Goal: Task Accomplishment & Management: Use online tool/utility

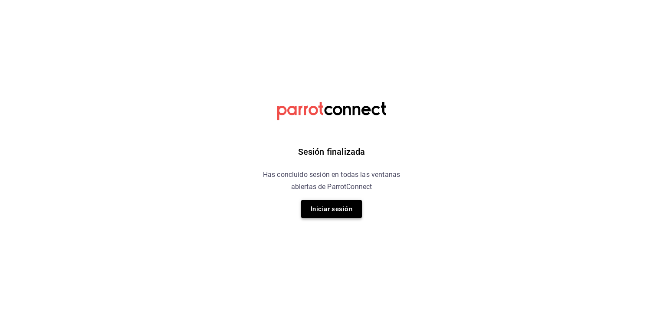
click at [337, 202] on button "Iniciar sesión" at bounding box center [331, 209] width 61 height 18
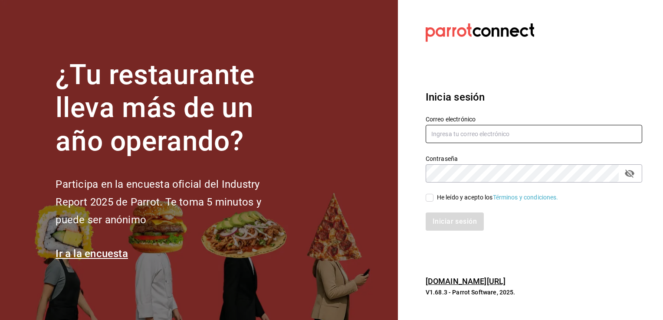
type input "[EMAIL_ADDRESS][DOMAIN_NAME]"
click at [431, 198] on input "He leído y acepto los Términos y condiciones." at bounding box center [429, 198] width 8 height 8
checkbox input "true"
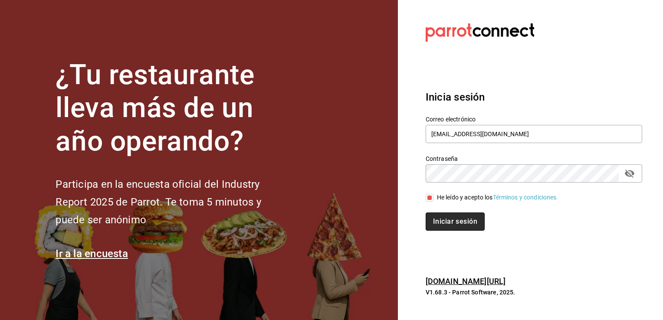
click at [446, 218] on button "Iniciar sesión" at bounding box center [454, 221] width 59 height 18
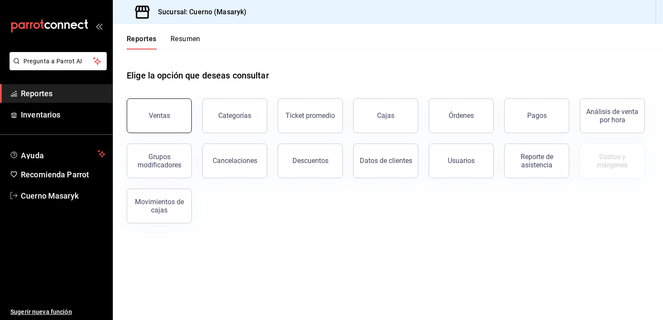
click at [184, 112] on button "Ventas" at bounding box center [159, 115] width 65 height 35
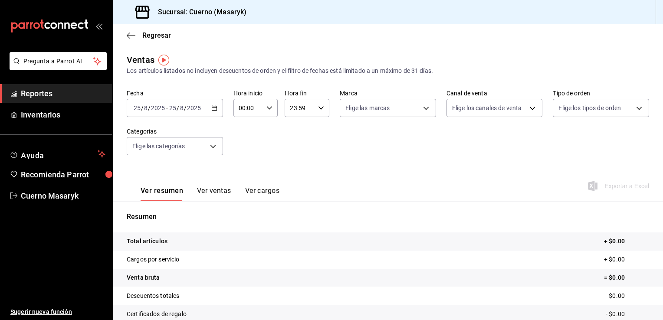
click at [269, 113] on div "00:00 Hora inicio" at bounding box center [255, 108] width 45 height 18
click at [243, 155] on span "05" at bounding box center [243, 156] width 8 height 7
type input "05:00"
click at [426, 109] on div at bounding box center [331, 160] width 663 height 320
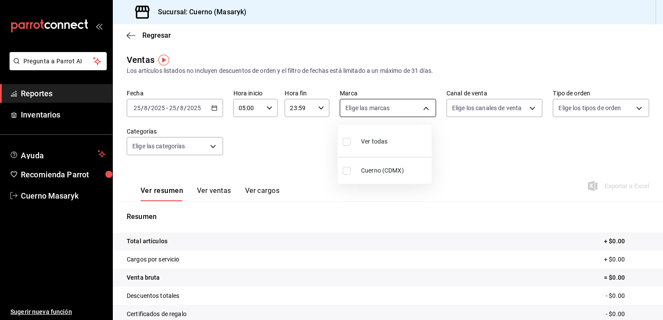
click at [422, 114] on body "Pregunta a Parrot AI Reportes Inventarios Ayuda Recomienda Parrot Cuerno Masary…" at bounding box center [331, 160] width 663 height 320
click at [391, 169] on span "Cuerno (CDMX)" at bounding box center [394, 170] width 67 height 9
type input "4ea0d660-02b3-4785-bb88-48b5ef6e196c"
checkbox input "true"
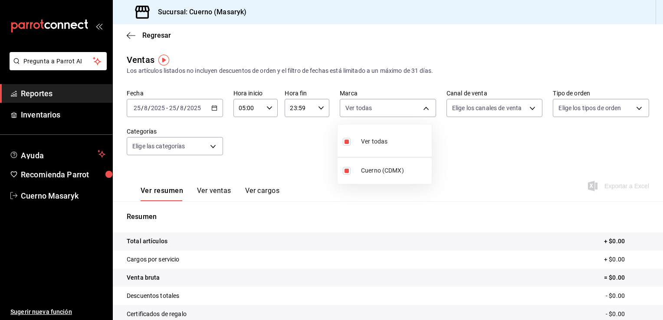
click at [525, 107] on div at bounding box center [331, 160] width 663 height 320
click at [525, 107] on body "Pregunta a Parrot AI Reportes Inventarios Ayuda Recomienda Parrot Cuerno Masary…" at bounding box center [331, 160] width 663 height 320
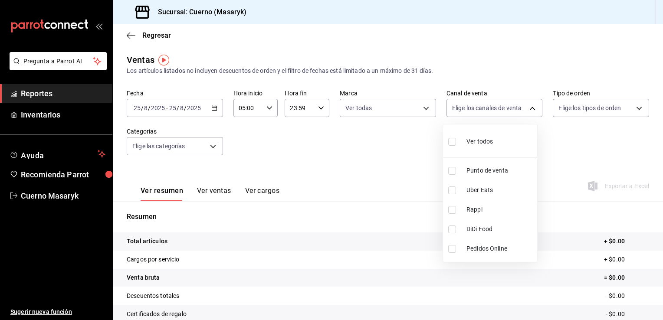
click at [503, 148] on li "Ver todos" at bounding box center [490, 141] width 94 height 26
type input "PARROT,UBER_EATS,RAPPI,DIDI_FOOD,ONLINE"
checkbox input "true"
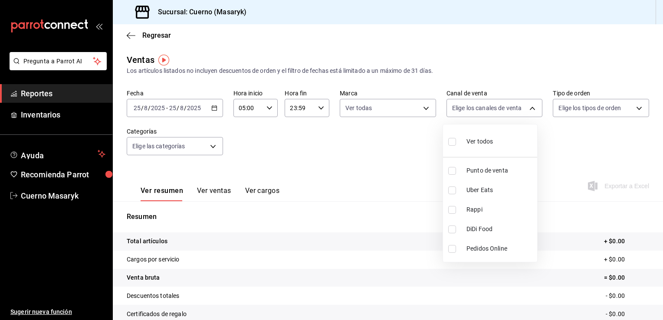
checkbox input "true"
click at [629, 106] on div at bounding box center [331, 160] width 663 height 320
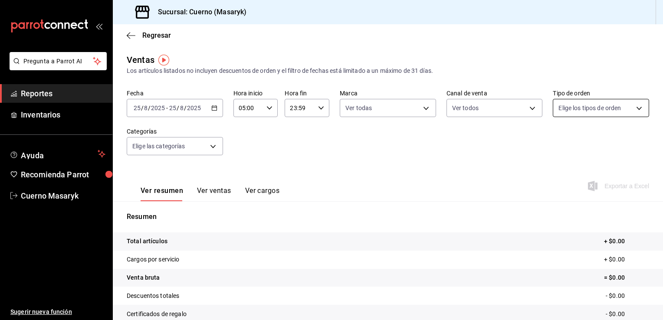
click at [633, 108] on body "Pregunta a Parrot AI Reportes Inventarios Ayuda Recomienda Parrot Cuerno Masary…" at bounding box center [331, 160] width 663 height 320
click at [598, 148] on li "Ver todos" at bounding box center [595, 141] width 94 height 26
type input "d8208262-291b-4595-bbfa-ed1e8660efdb,73ecdc8a-b505-4242-b24a-d5f1595b9b0a,EXTER…"
checkbox input "true"
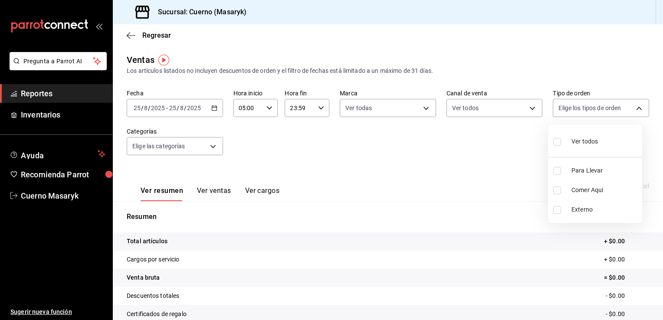
checkbox input "true"
click at [209, 149] on div at bounding box center [331, 160] width 663 height 320
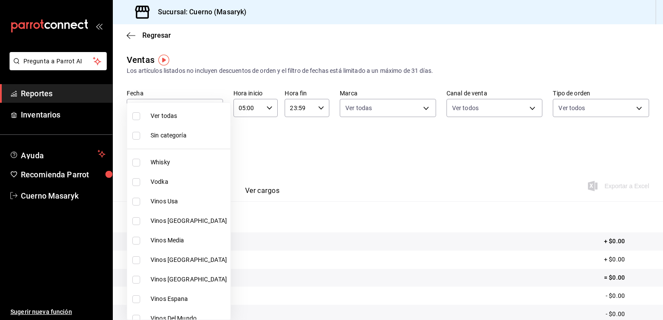
click at [210, 148] on body "Pregunta a Parrot AI Reportes Inventarios Ayuda Recomienda Parrot Cuerno Masary…" at bounding box center [331, 160] width 663 height 320
click at [192, 112] on span "Ver todas" at bounding box center [188, 115] width 76 height 9
type input "c67b51a2-384c-483e-a5be-40afd3eac247,ec1a4520-4a99-4810-921e-4abf40ebc8c6,cd2d5…"
checkbox input "true"
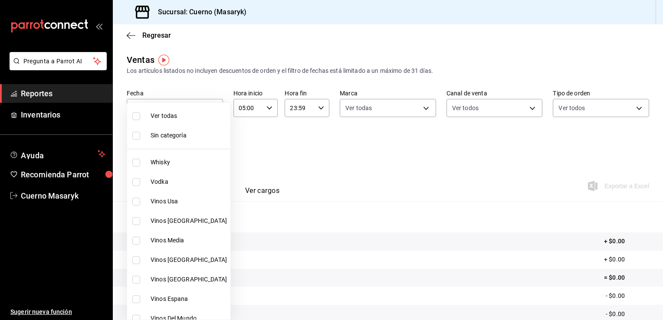
checkbox input "true"
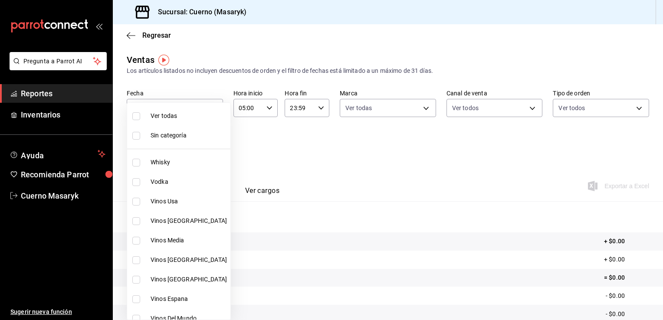
checkbox input "true"
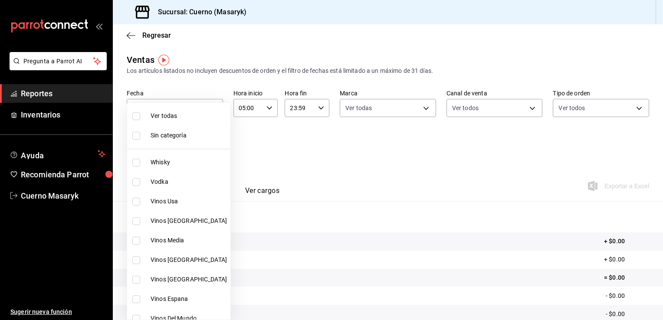
checkbox input "true"
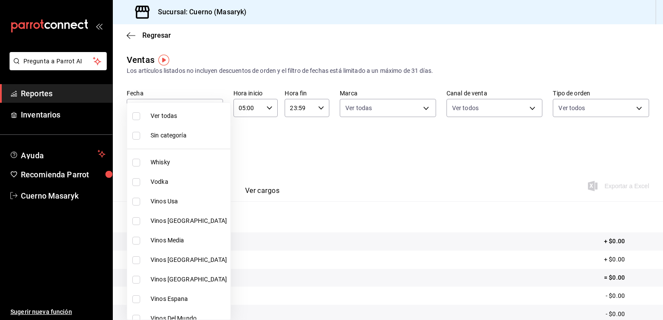
checkbox input "true"
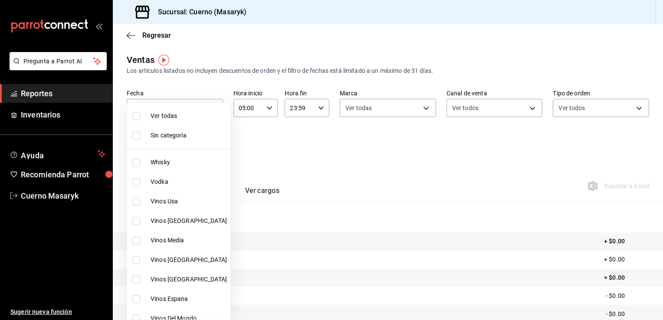
checkbox input "true"
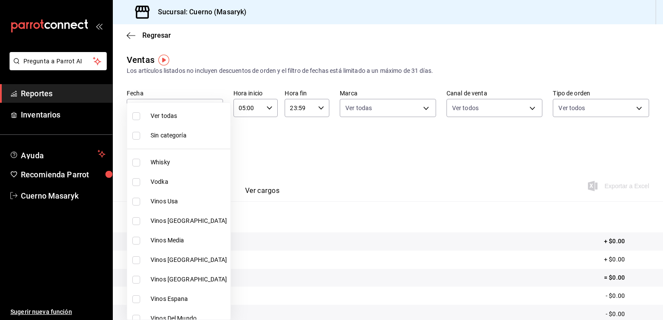
checkbox input "true"
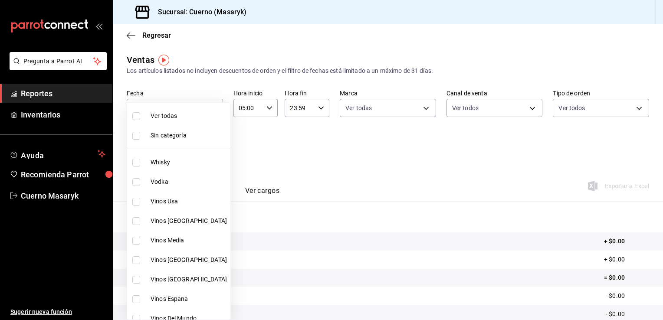
checkbox input "true"
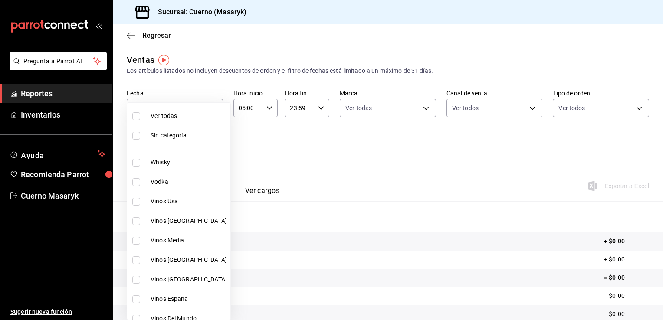
checkbox input "true"
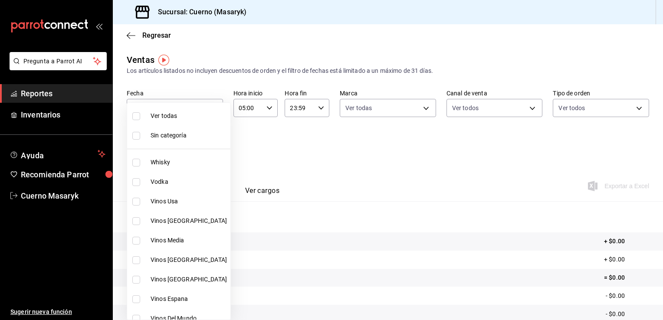
checkbox input "true"
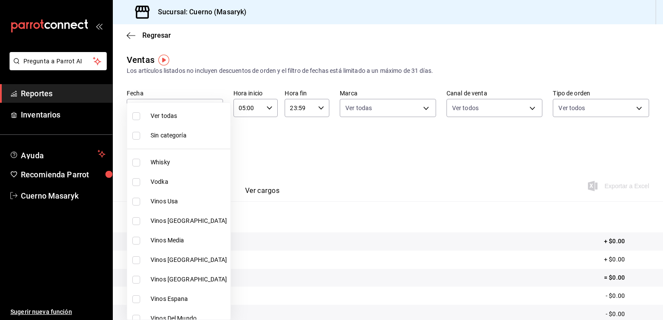
checkbox input "true"
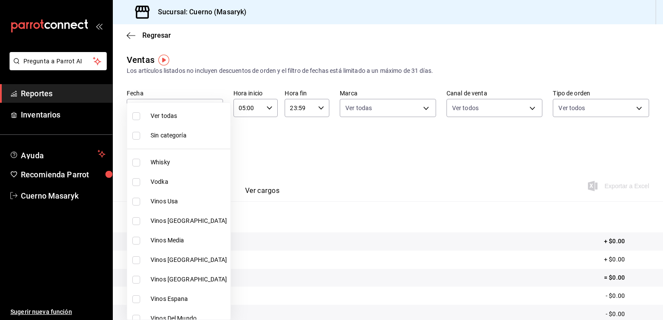
checkbox input "true"
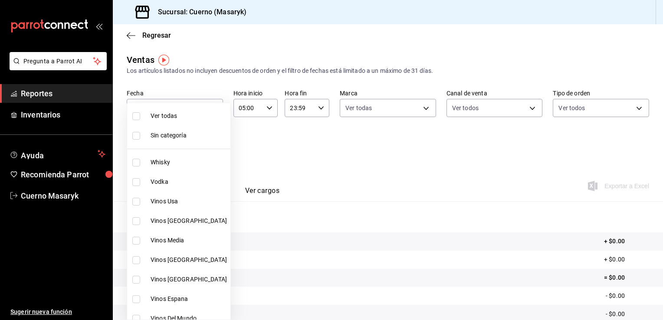
checkbox input "true"
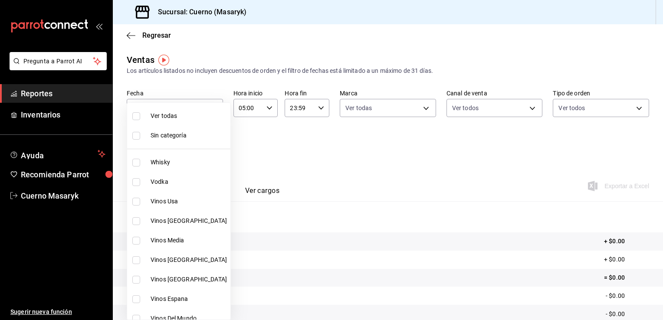
checkbox input "true"
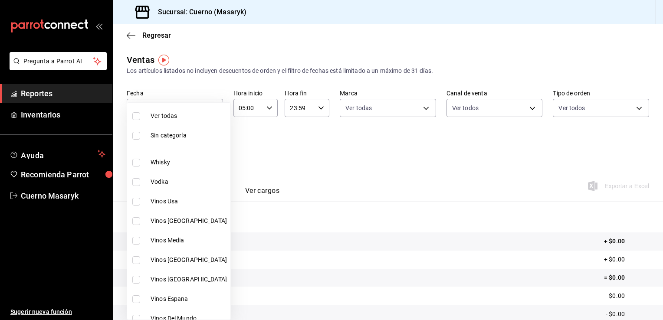
checkbox input "true"
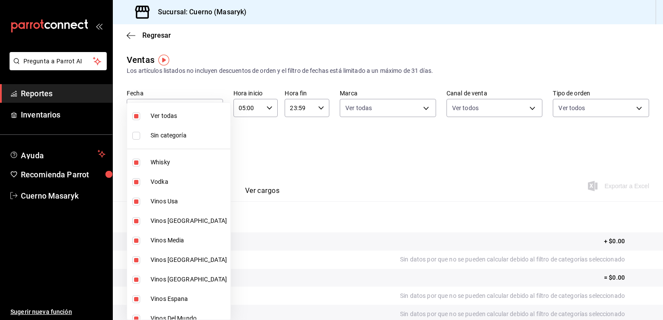
click at [338, 142] on div at bounding box center [331, 160] width 663 height 320
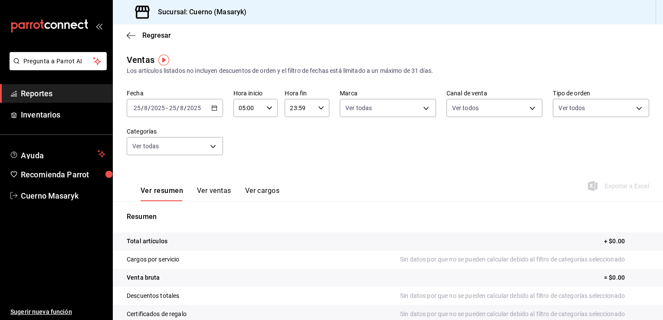
click at [481, 178] on div "Ver resumen Ver ventas Ver cargos Exportar a Excel" at bounding box center [388, 184] width 550 height 36
click at [420, 110] on body "Pregunta a Parrot AI Reportes Inventarios Ayuda Recomienda Parrot Cuerno Masary…" at bounding box center [331, 160] width 663 height 320
click at [420, 110] on div at bounding box center [331, 160] width 663 height 320
click at [535, 108] on body "Pregunta a Parrot AI Reportes Inventarios Ayuda Recomienda Parrot Cuerno Masary…" at bounding box center [331, 160] width 663 height 320
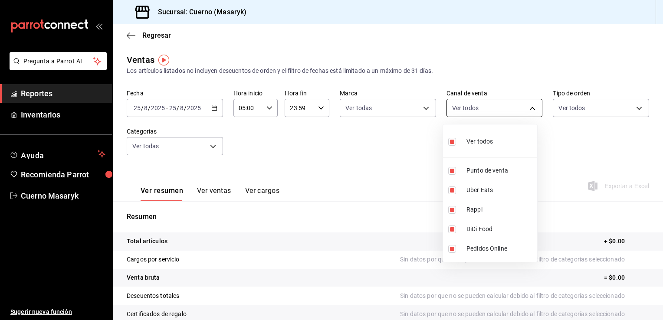
click at [535, 108] on div at bounding box center [331, 160] width 663 height 320
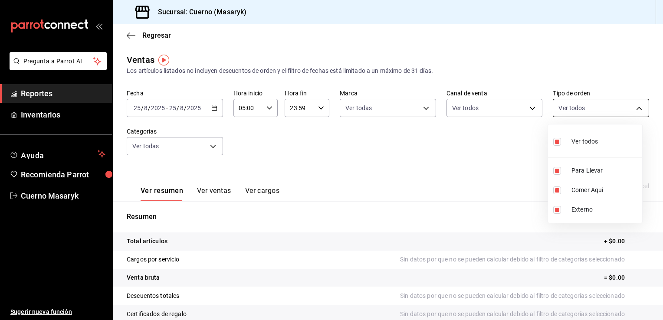
click at [636, 111] on body "Pregunta a Parrot AI Reportes Inventarios Ayuda Recomienda Parrot Cuerno Masary…" at bounding box center [331, 160] width 663 height 320
click at [636, 111] on div at bounding box center [331, 160] width 663 height 320
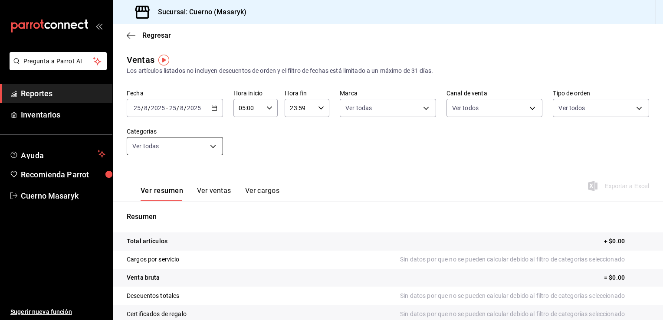
click at [212, 147] on body "Pregunta a Parrot AI Reportes Inventarios Ayuda Recomienda Parrot Cuerno Masary…" at bounding box center [331, 160] width 663 height 320
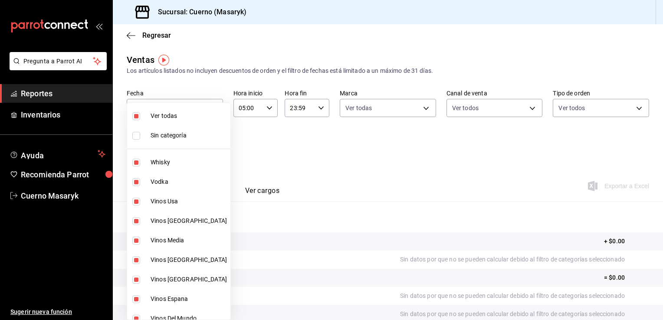
click at [159, 137] on span "Sin categoría" at bounding box center [188, 135] width 76 height 9
checkbox input "true"
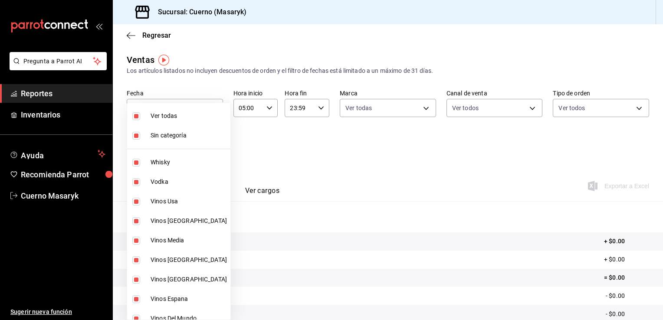
click at [275, 149] on div at bounding box center [331, 160] width 663 height 320
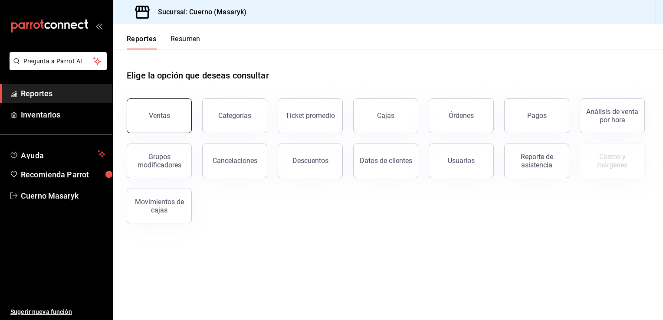
click at [157, 98] on div "Ventas" at bounding box center [153, 110] width 75 height 45
click at [155, 114] on div "Ventas" at bounding box center [159, 115] width 21 height 8
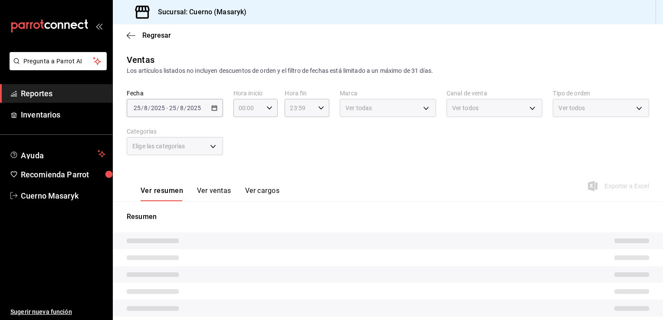
type input "05:00"
type input "PARROT,UBER_EATS,RAPPI,DIDI_FOOD,ONLINE"
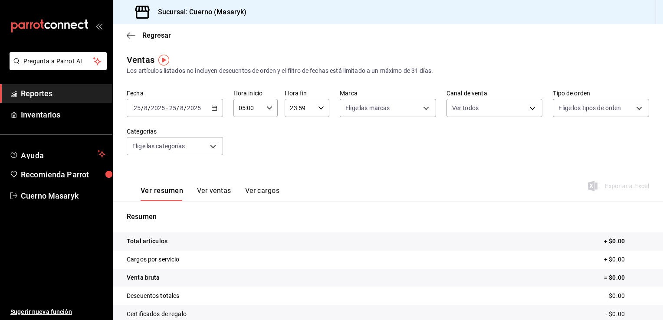
click at [211, 111] on div "2025-08-25 25 / 8 / 2025 - 2025-08-25 25 / 8 / 2025" at bounding box center [175, 108] width 96 height 18
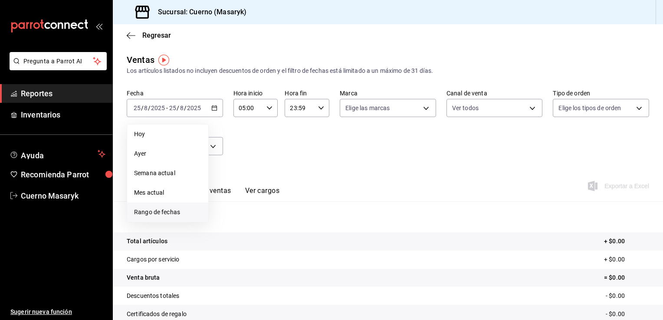
click at [167, 215] on span "Rango de fechas" at bounding box center [167, 212] width 67 height 9
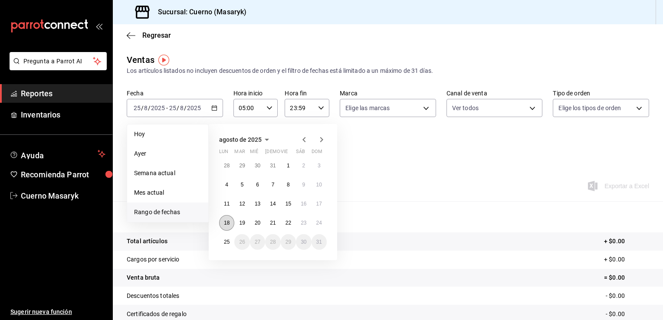
click at [227, 225] on abbr "18" at bounding box center [227, 223] width 6 height 6
click at [229, 244] on abbr "25" at bounding box center [227, 242] width 6 height 6
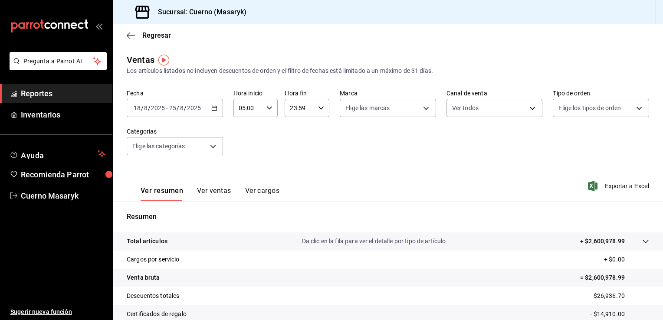
click at [267, 109] on \(Stroke\) "button" at bounding box center [269, 107] width 5 height 3
click at [360, 147] on div at bounding box center [331, 160] width 663 height 320
click at [425, 106] on body "Pregunta a Parrot AI Reportes Inventarios Ayuda Recomienda Parrot Cuerno Masary…" at bounding box center [331, 160] width 663 height 320
click at [392, 140] on li "Ver todas" at bounding box center [384, 141] width 94 height 26
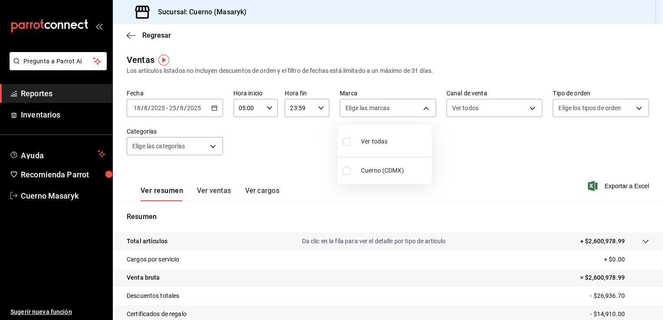
type input "4ea0d660-02b3-4785-bb88-48b5ef6e196c"
checkbox input "true"
click at [522, 106] on div at bounding box center [331, 160] width 663 height 320
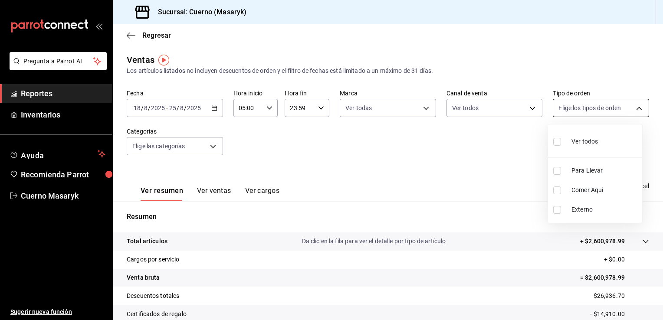
click at [606, 107] on body "Pregunta a Parrot AI Reportes Inventarios Ayuda Recomienda Parrot Cuerno Masary…" at bounding box center [331, 160] width 663 height 320
click at [590, 143] on span "Ver todos" at bounding box center [584, 141] width 26 height 9
type input "d8208262-291b-4595-bbfa-ed1e8660efdb,73ecdc8a-b505-4242-b24a-d5f1595b9b0a,EXTER…"
checkbox input "true"
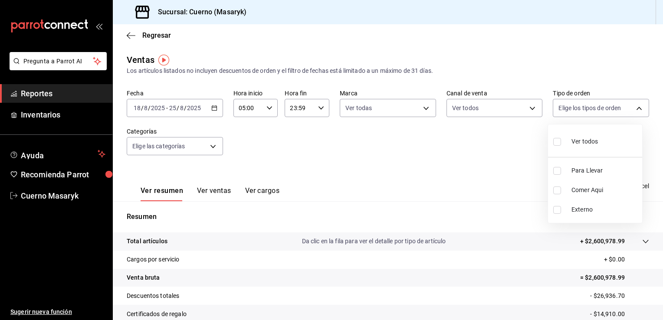
checkbox input "true"
click at [211, 148] on div at bounding box center [331, 160] width 663 height 320
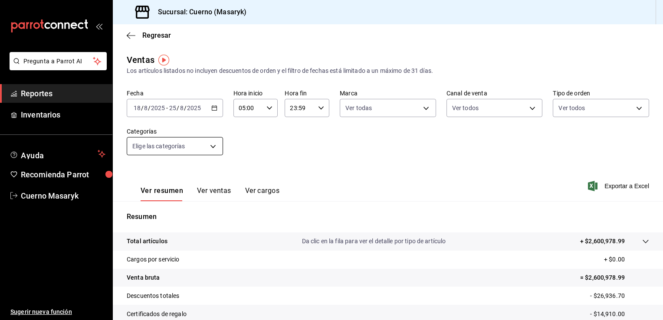
click at [213, 148] on body "Pregunta a Parrot AI Reportes Inventarios Ayuda Recomienda Parrot Cuerno Masary…" at bounding box center [331, 160] width 663 height 320
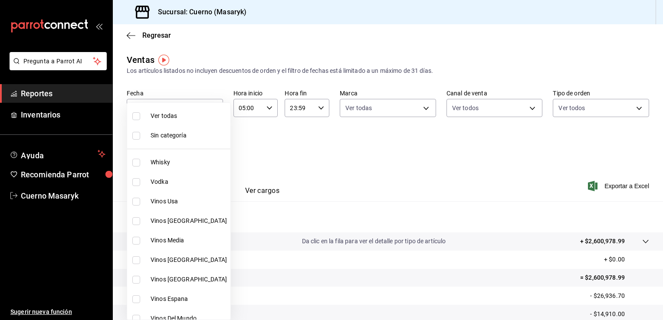
click at [180, 116] on span "Ver todas" at bounding box center [188, 115] width 76 height 9
type input "c67b51a2-384c-483e-a5be-40afd3eac247,ec1a4520-4a99-4810-921e-4abf40ebc8c6,cd2d5…"
checkbox input "true"
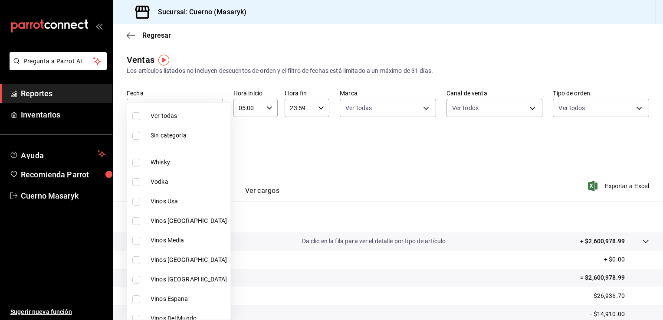
checkbox input "true"
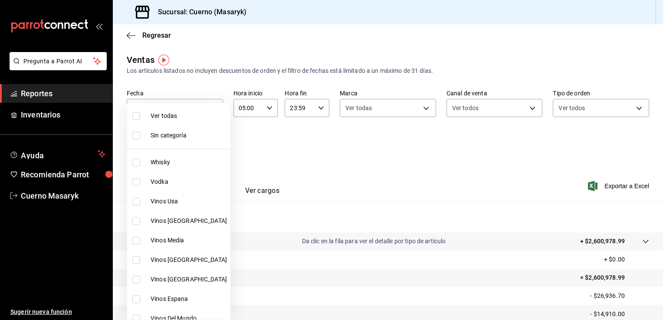
checkbox input "true"
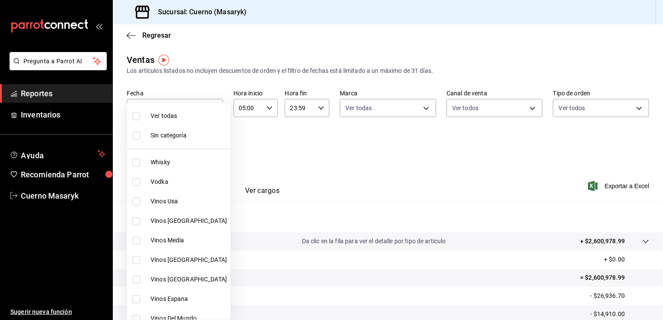
checkbox input "true"
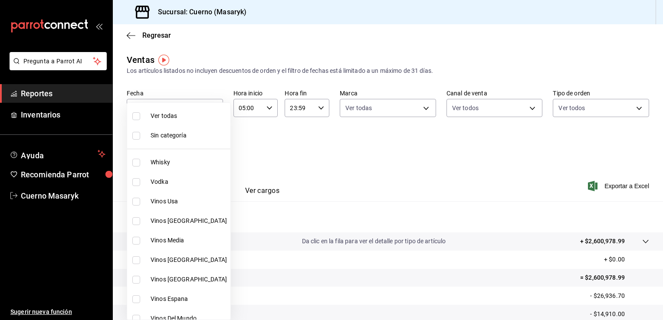
checkbox input "true"
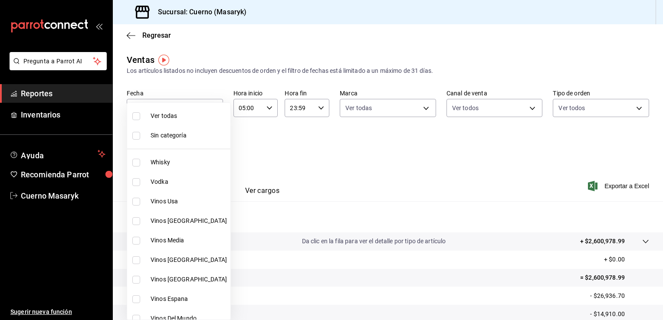
checkbox input "true"
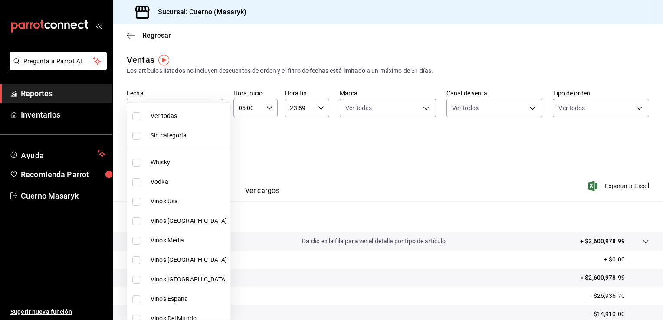
checkbox input "true"
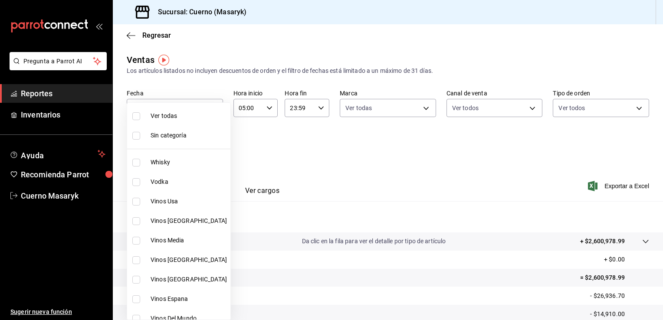
checkbox input "true"
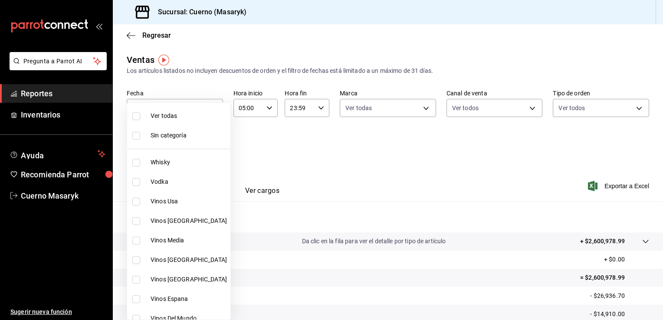
checkbox input "true"
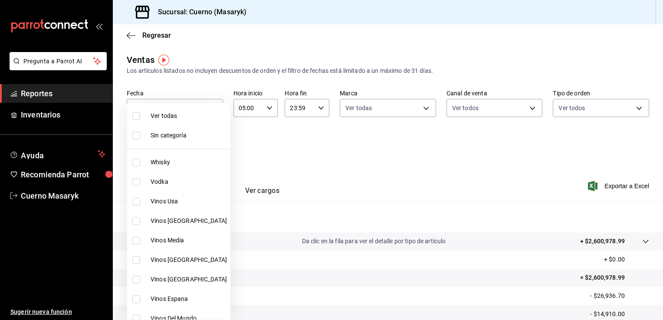
checkbox input "true"
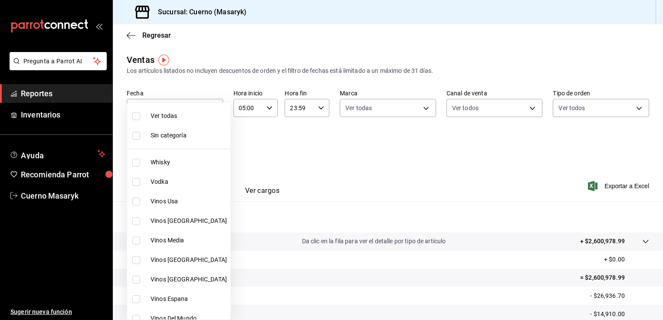
checkbox input "true"
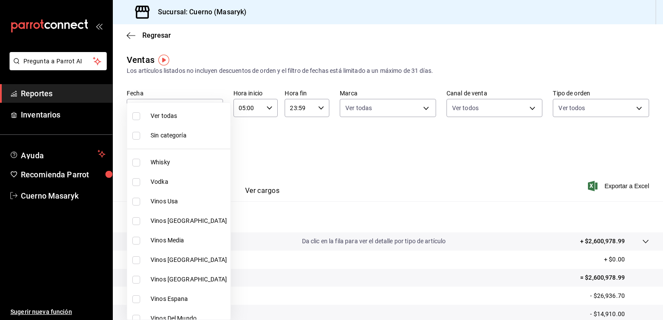
checkbox input "true"
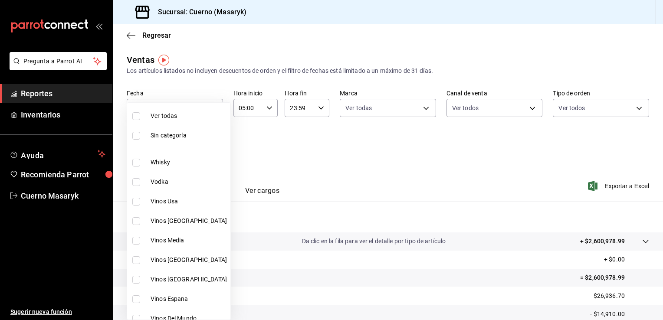
checkbox input "true"
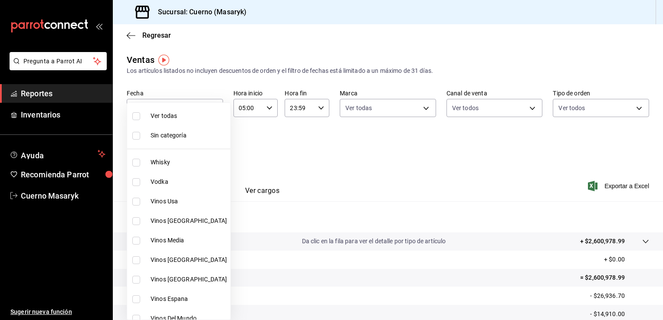
checkbox input "true"
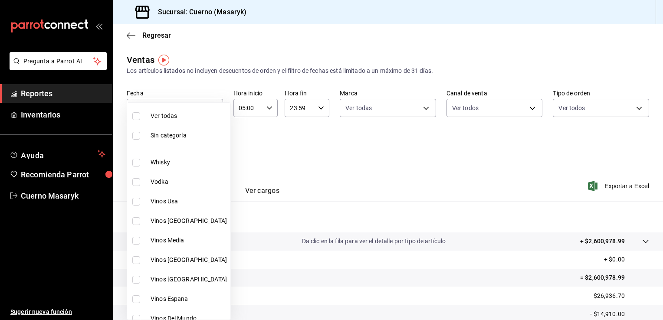
checkbox input "true"
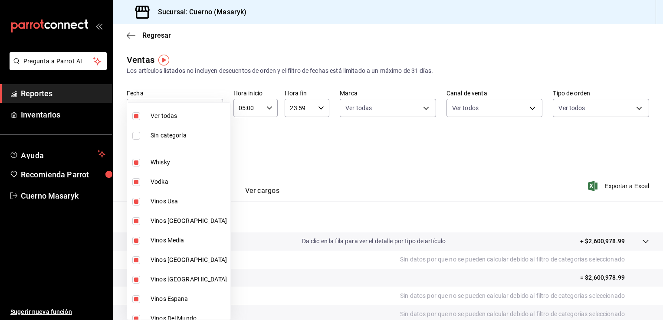
click at [503, 143] on div at bounding box center [331, 160] width 663 height 320
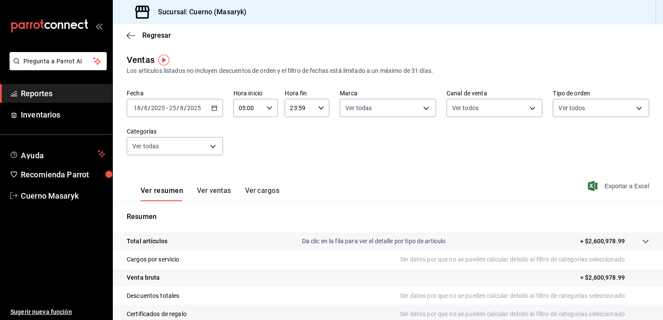
click at [603, 188] on span "Exportar a Excel" at bounding box center [618, 186] width 59 height 10
